Goal: Task Accomplishment & Management: Use online tool/utility

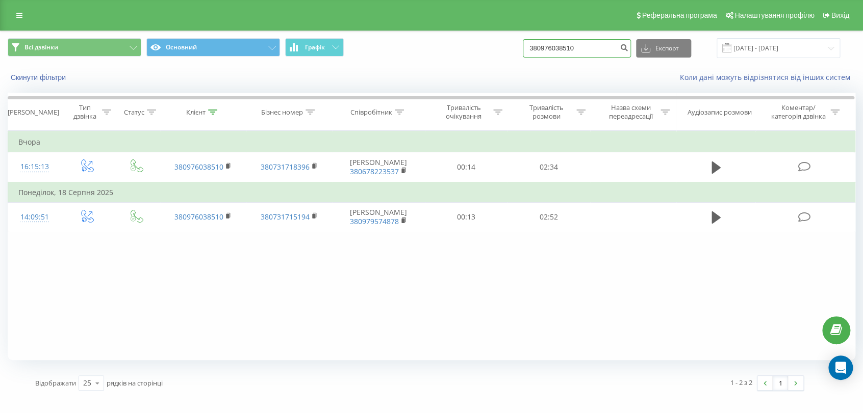
drag, startPoint x: 586, startPoint y: 46, endPoint x: 503, endPoint y: 45, distance: 83.1
click at [503, 45] on div "Всі дзвінки Основний Графік 380976038510 Експорт .csv .xls .xlsx 20.05.2025 - 2…" at bounding box center [431, 48] width 847 height 20
paste input "509558384"
type input "380509558384"
click at [628, 46] on icon "submit" at bounding box center [623, 46] width 9 height 6
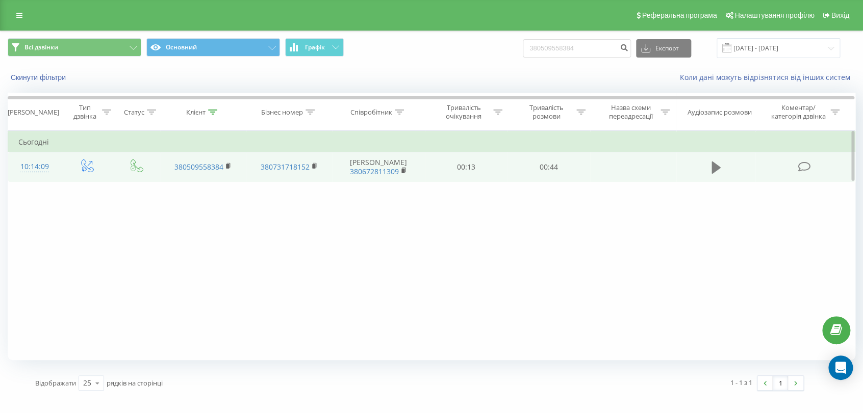
click at [718, 164] on icon at bounding box center [715, 168] width 9 height 14
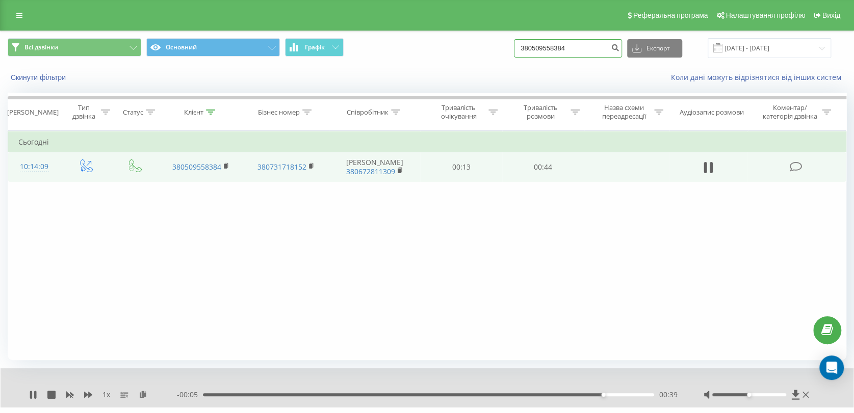
drag, startPoint x: 576, startPoint y: 48, endPoint x: 471, endPoint y: 47, distance: 104.5
click at [471, 47] on div "Всі дзвінки Основний Графік 380509558384 Експорт .csv .xls .xlsx 20.05.2025 - 2…" at bounding box center [427, 48] width 839 height 20
paste input "961437278"
type input "380961437278"
click at [619, 44] on icon "submit" at bounding box center [615, 46] width 9 height 6
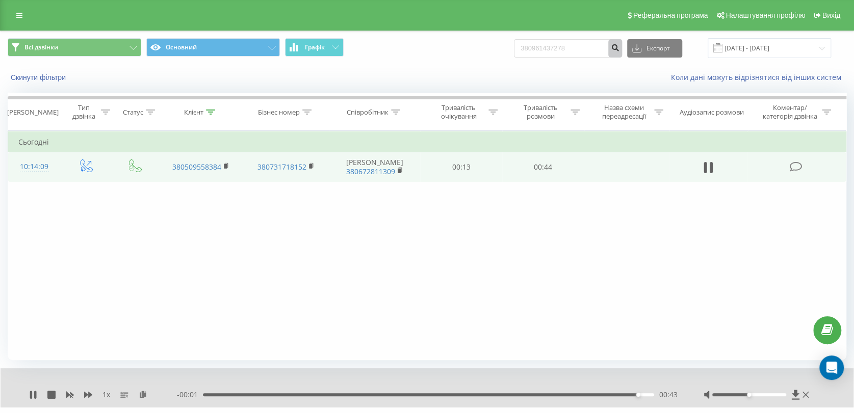
click at [619, 46] on icon "submit" at bounding box center [615, 46] width 9 height 6
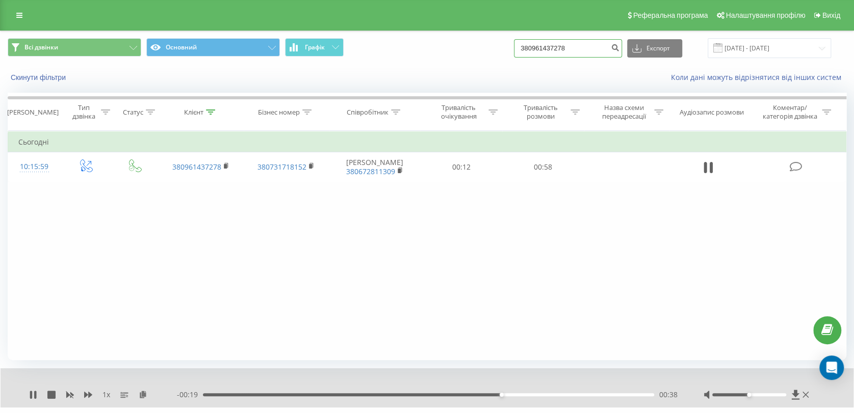
drag, startPoint x: 587, startPoint y: 48, endPoint x: 515, endPoint y: 48, distance: 71.9
click at [515, 48] on div "Всі дзвінки Основний Графік 380961437278 Експорт .csv .xls .xlsx 20.05.2025 - 2…" at bounding box center [427, 48] width 839 height 20
paste input "638448631"
type input "380638448631"
click at [619, 45] on icon "submit" at bounding box center [615, 46] width 9 height 6
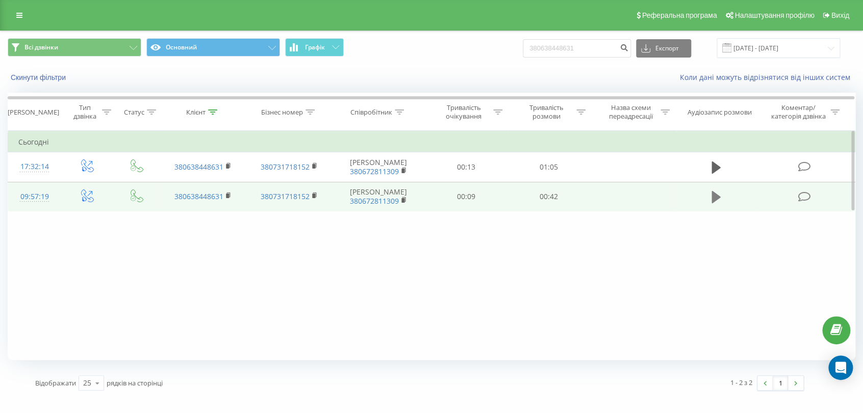
click at [716, 200] on icon at bounding box center [715, 197] width 9 height 14
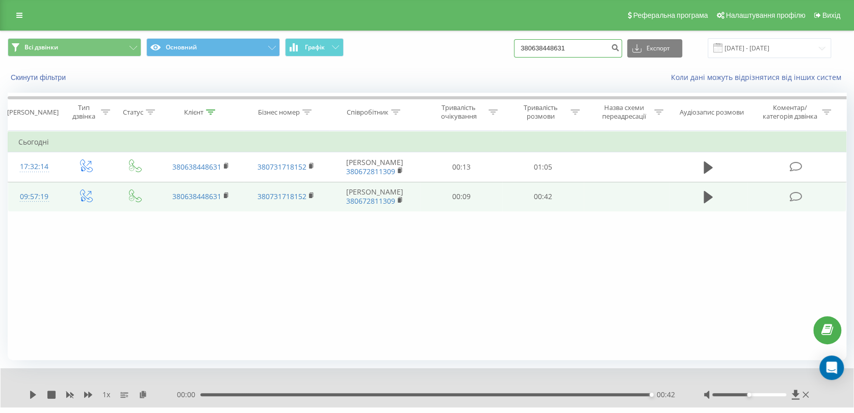
drag, startPoint x: 585, startPoint y: 49, endPoint x: 472, endPoint y: 42, distance: 113.4
click at [482, 43] on div "Всі дзвінки Основний Графік 380638448631 Експорт .csv .xls .xlsx 20.05.2025 - 2…" at bounding box center [427, 48] width 839 height 20
paste input "50039497"
type input "380500394971"
click at [619, 49] on icon "submit" at bounding box center [615, 46] width 9 height 6
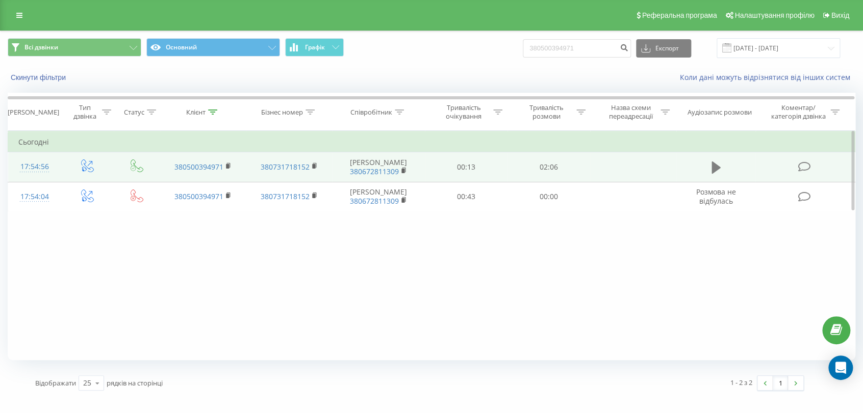
click at [716, 168] on icon at bounding box center [715, 168] width 9 height 12
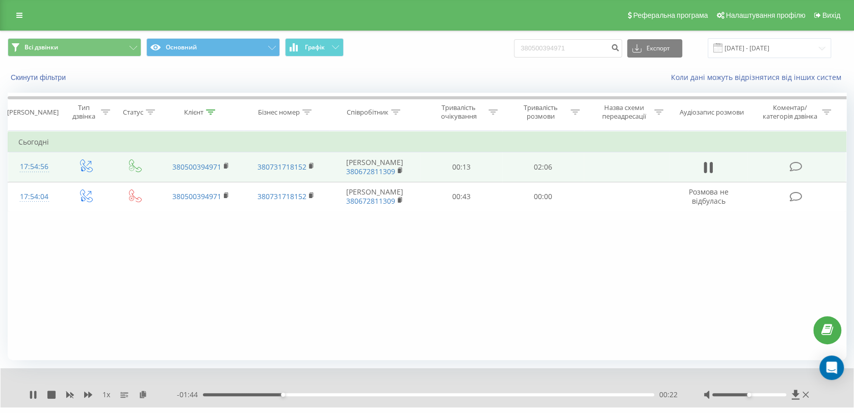
click at [491, 396] on div "00:22" at bounding box center [428, 395] width 451 height 3
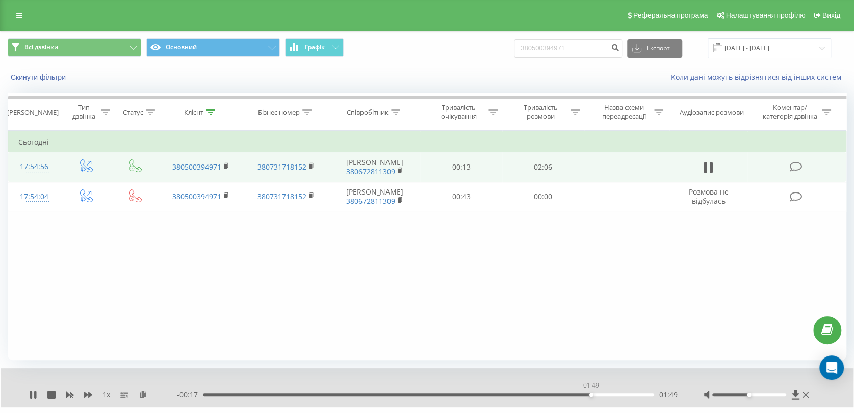
click at [591, 396] on div "01:49" at bounding box center [428, 395] width 451 height 3
click at [570, 393] on div "- 00:11 01:55 01:55" at bounding box center [427, 395] width 501 height 10
click at [570, 395] on div "01:56" at bounding box center [428, 395] width 451 height 3
drag, startPoint x: 587, startPoint y: 43, endPoint x: 481, endPoint y: 44, distance: 106.0
click at [482, 44] on div "Всі дзвінки Основний Графік 380500394971 Експорт .csv .xls .xlsx 20.05.2025 - 2…" at bounding box center [427, 48] width 839 height 20
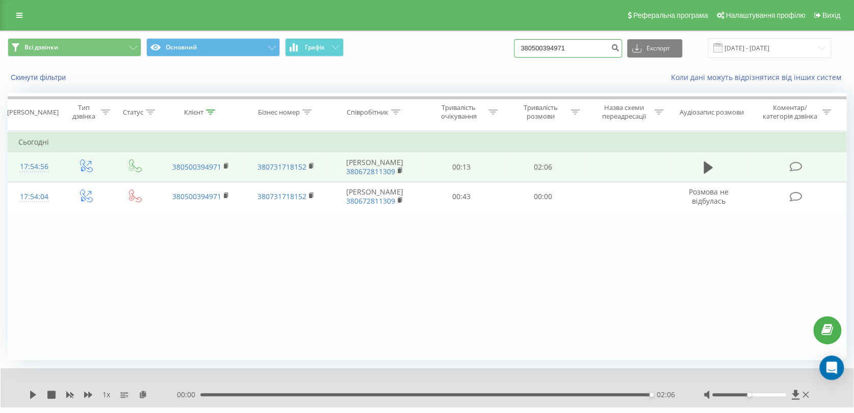
paste input "984051370"
type input "380984051370"
click at [619, 46] on icon "submit" at bounding box center [615, 46] width 9 height 6
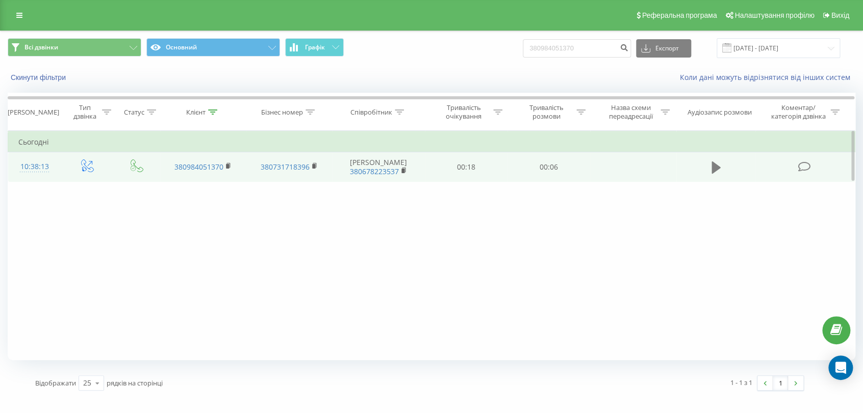
click at [711, 167] on icon at bounding box center [715, 168] width 9 height 14
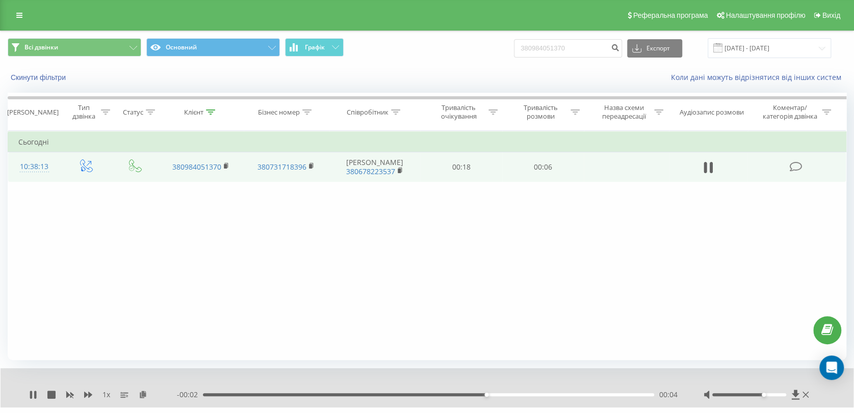
drag, startPoint x: 748, startPoint y: 394, endPoint x: 767, endPoint y: 393, distance: 18.4
click at [767, 393] on div at bounding box center [757, 395] width 108 height 10
click at [609, 293] on div "Фільтрувати за умовою Дорівнює Введіть значення Скасувати OK Фільтрувати за умо…" at bounding box center [427, 245] width 839 height 229
